Goal: Obtain resource: Download file/media

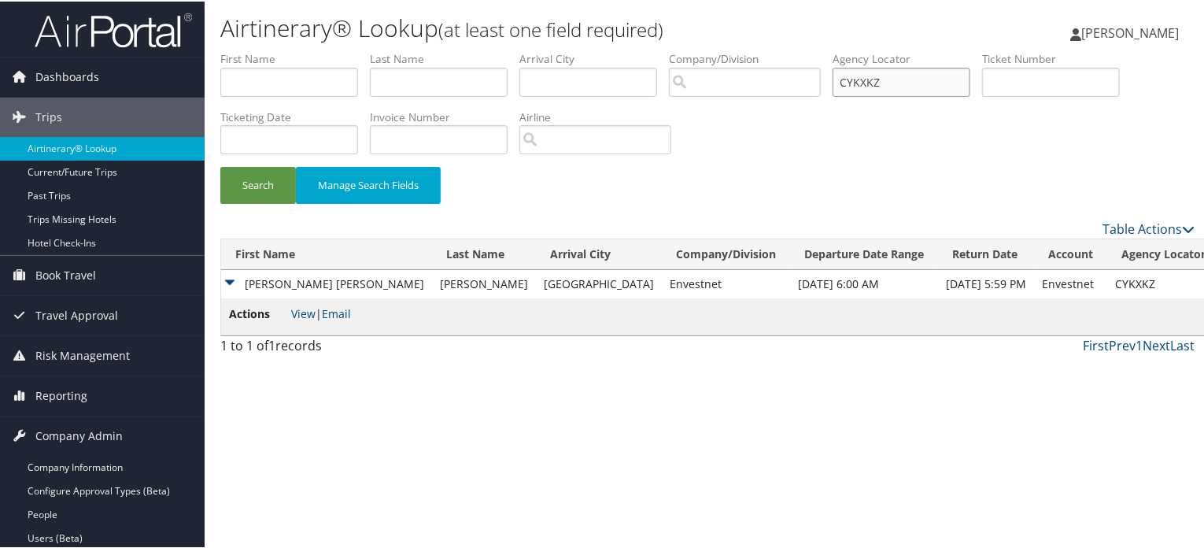
drag, startPoint x: 0, startPoint y: 0, endPoint x: 729, endPoint y: 68, distance: 732.1
click at [729, 50] on ul "First Name Last Name Departure City Arrival City Company/Division Airport/City …" at bounding box center [707, 50] width 975 height 0
paste input "3YC64"
type input "C3YC64"
click at [246, 183] on button "Search" at bounding box center [258, 183] width 76 height 37
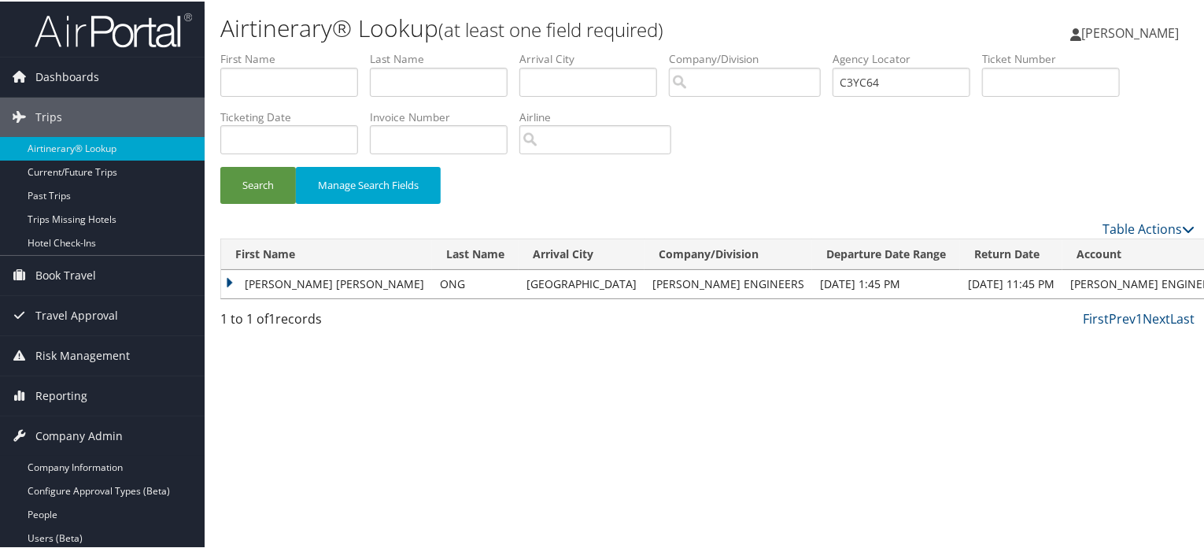
click at [256, 287] on td "MARIA DOMINIQUE MIGUEL" at bounding box center [326, 282] width 211 height 28
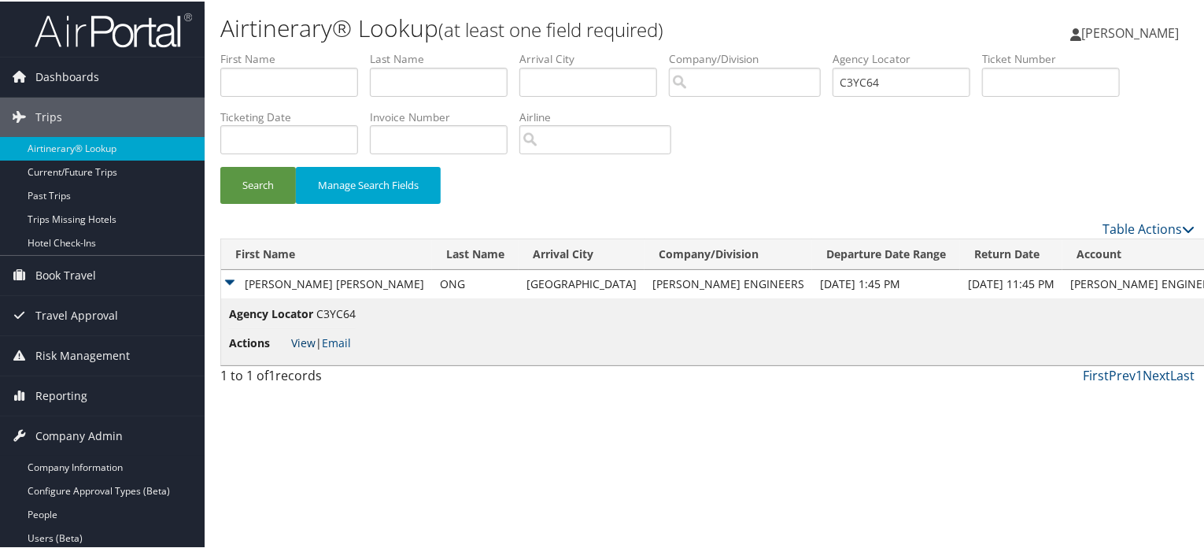
click at [305, 338] on link "View" at bounding box center [303, 341] width 24 height 15
click at [256, 185] on button "Search" at bounding box center [258, 183] width 76 height 37
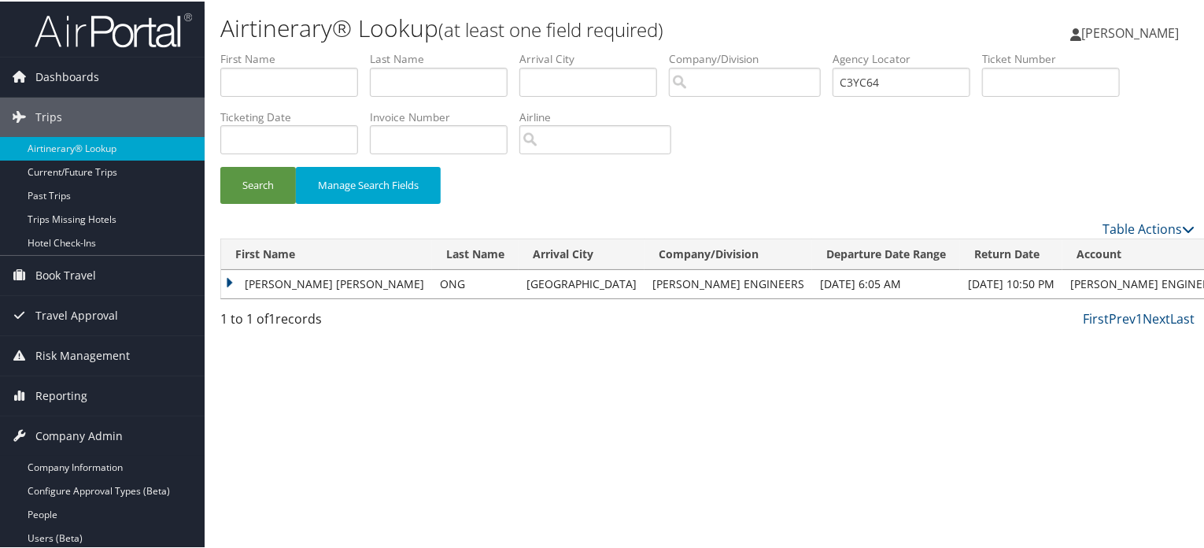
click at [270, 283] on td "MARIA DOMINIQUE MIGUEL" at bounding box center [326, 282] width 211 height 28
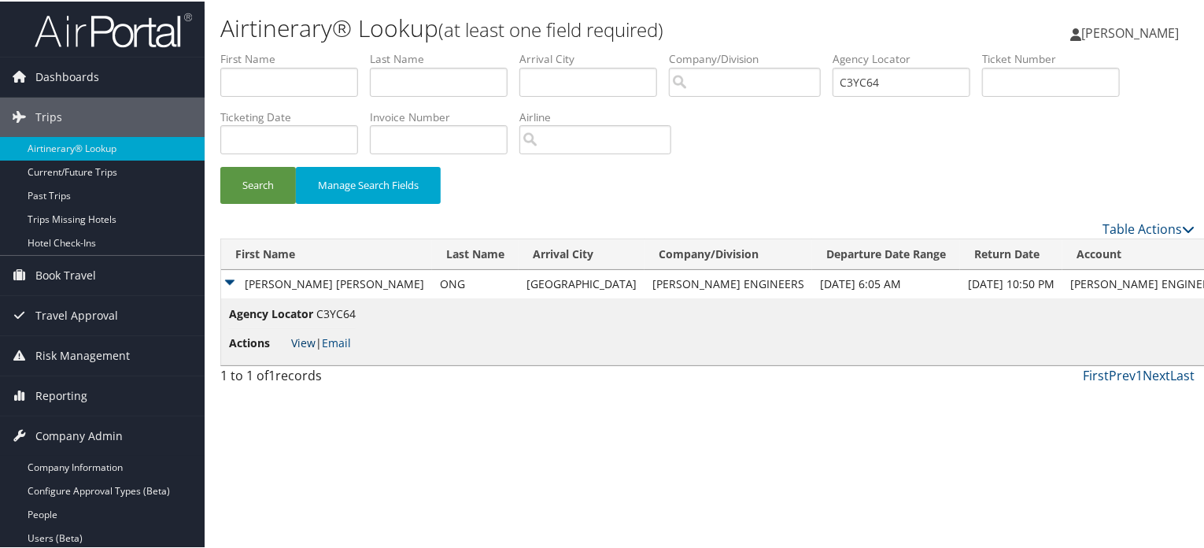
click at [306, 339] on link "View" at bounding box center [303, 341] width 24 height 15
click at [253, 199] on button "Search" at bounding box center [258, 183] width 76 height 37
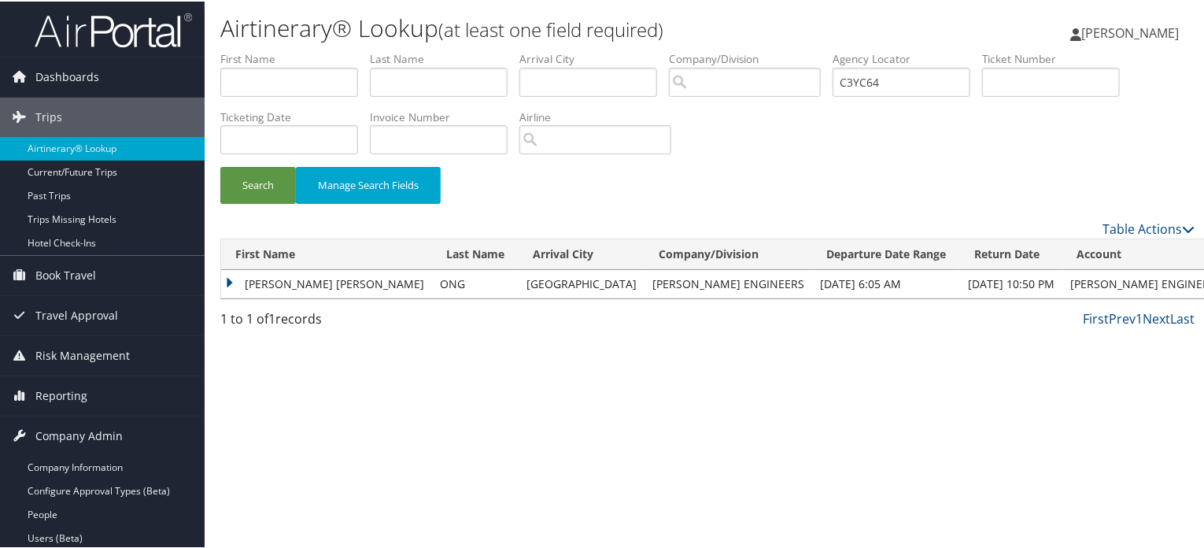
click at [261, 283] on td "MARIA DOMINIQUE MIGUEL" at bounding box center [326, 282] width 211 height 28
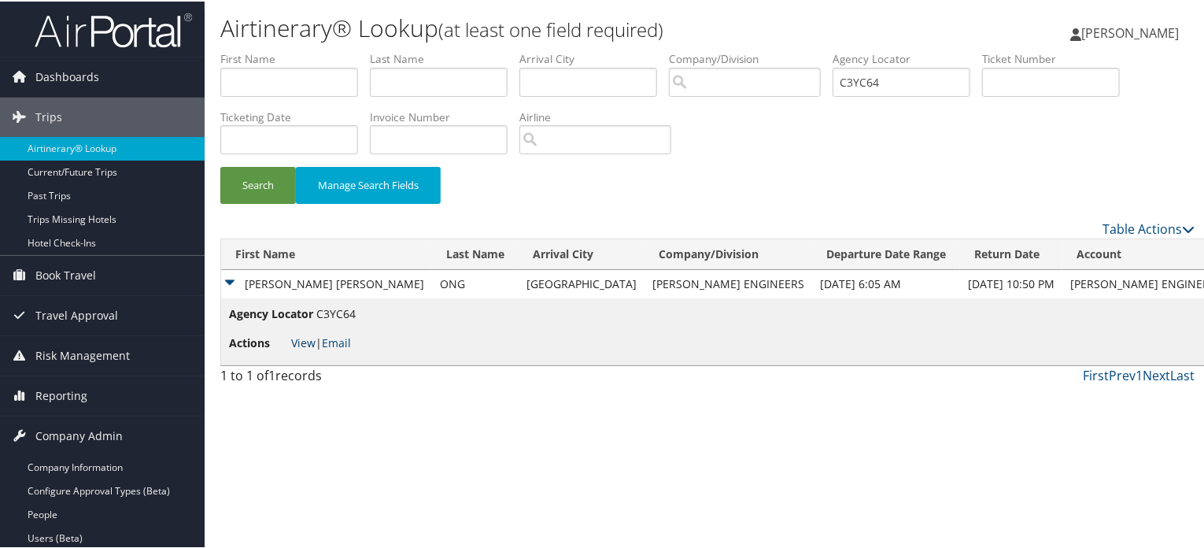
click at [302, 336] on link "View" at bounding box center [303, 341] width 24 height 15
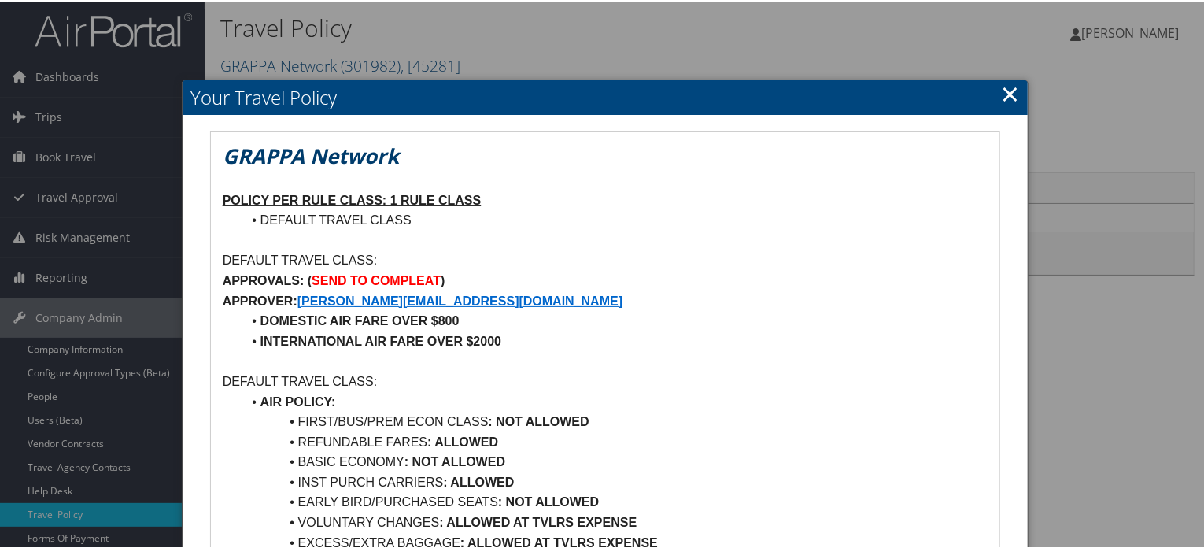
click at [1011, 83] on link "×" at bounding box center [1010, 91] width 18 height 31
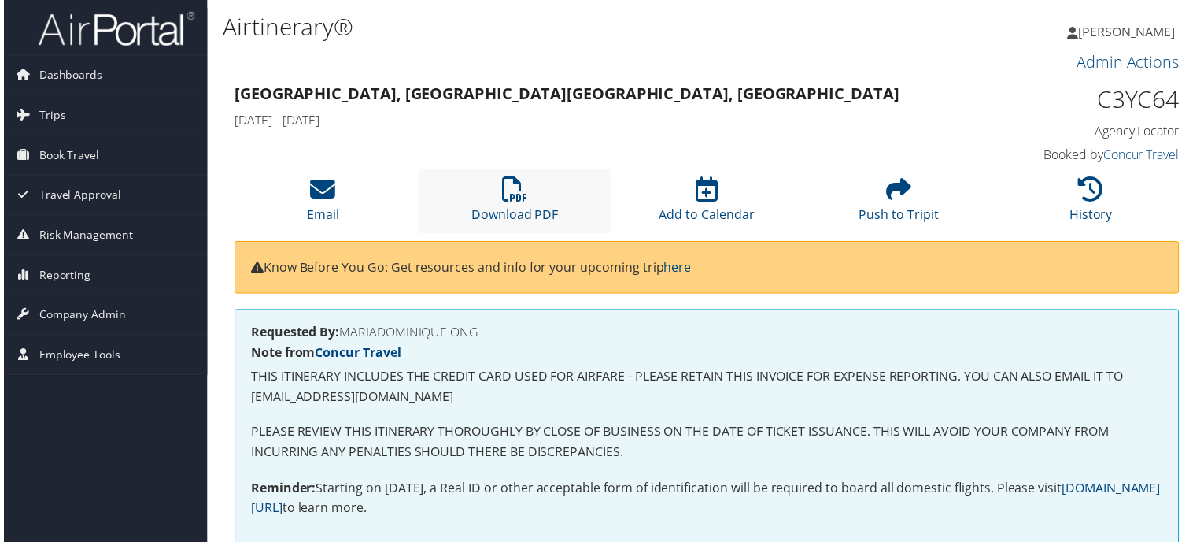
click at [527, 191] on li "Download PDF" at bounding box center [515, 202] width 194 height 64
